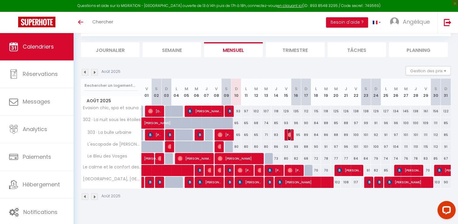
click at [289, 133] on img at bounding box center [290, 134] width 5 height 5
select select "OK"
select select "1"
select select "0"
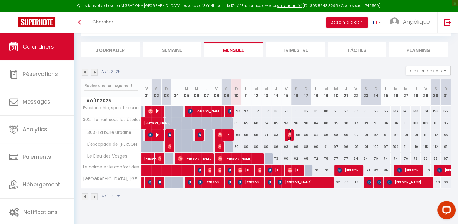
select select "1"
select select
select select "35145"
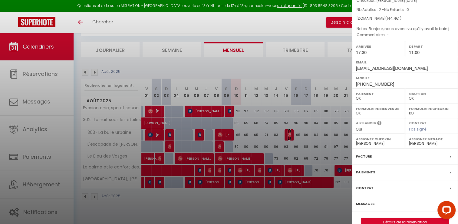
scroll to position [58, 0]
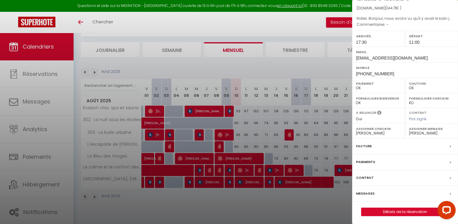
click at [378, 192] on div "Messages" at bounding box center [405, 193] width 106 height 16
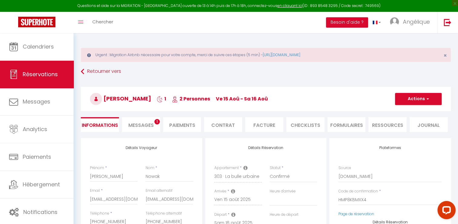
select select
checkbox input "false"
type \?0 "Bonjour, nous avons vu qu'il y avait le bain jacuzzi serait il possible de le m…"
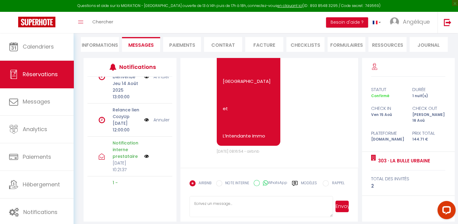
scroll to position [85, 0]
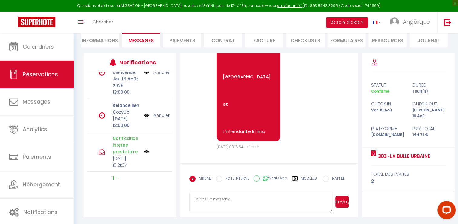
drag, startPoint x: 207, startPoint y: 203, endPoint x: 211, endPoint y: 195, distance: 8.7
click at [207, 203] on textarea at bounding box center [262, 201] width 144 height 21
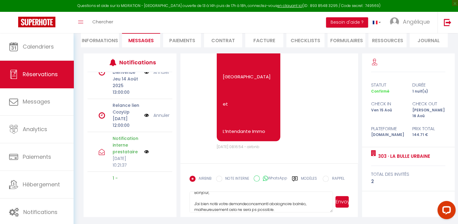
click at [248, 202] on textarea "Bonjour, J'ai bien noté votre demandeconcernantl abaiognoire balnéo, malheureus…" at bounding box center [262, 201] width 144 height 21
click at [254, 209] on textarea "Bonjour, J'ai bien noté votre demande concernant la baignoire balnéo, malheureu…" at bounding box center [262, 201] width 144 height 21
drag, startPoint x: 281, startPoint y: 209, endPoint x: 289, endPoint y: 209, distance: 7.9
click at [282, 209] on textarea "Bonjour, J'ai bien noté votre demande concernant la baignoire balnéo, malheureu…" at bounding box center [262, 201] width 144 height 21
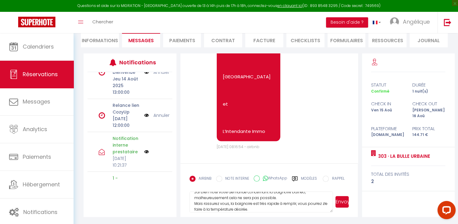
click at [196, 210] on textarea "Bonjour, J'ai bien noté votre demande concernant la baignoire balnéo, malheureu…" at bounding box center [262, 201] width 144 height 21
click at [267, 209] on textarea "Bonjour, J'ai bien noté votre demande concernant la baignoire balnéo, malheureu…" at bounding box center [262, 201] width 144 height 21
click at [242, 209] on textarea "Bonjour, J'ai bien noté votre demande concernant la baignoire balnéo, malheureu…" at bounding box center [262, 201] width 144 height 21
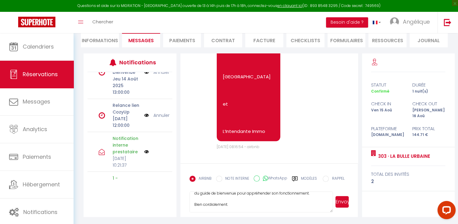
type textarea "Bonjour, J'ai bien noté votre demande concernant la baignoire balnéo, malheureu…"
click at [341, 201] on button "Envoyer" at bounding box center [343, 202] width 14 height 12
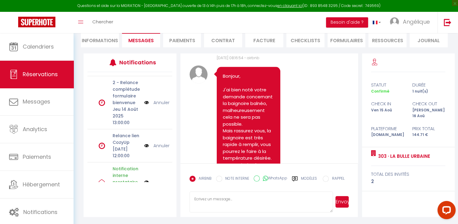
scroll to position [151, 0]
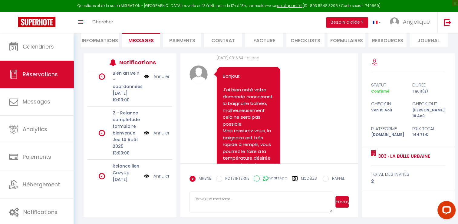
click at [160, 136] on link "Annuler" at bounding box center [162, 132] width 16 height 7
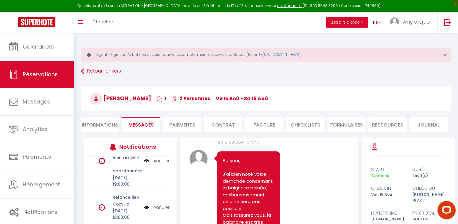
scroll to position [0, 0]
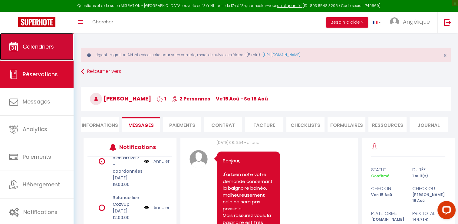
click at [52, 49] on span "Calendriers" at bounding box center [38, 47] width 31 height 8
